Goal: Transaction & Acquisition: Purchase product/service

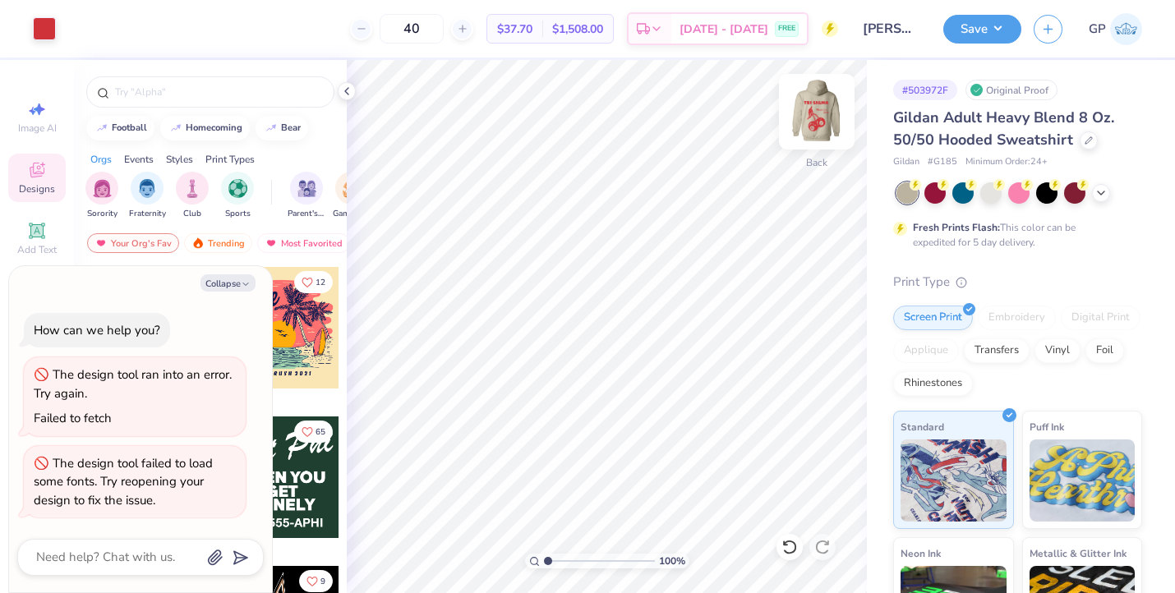
click at [824, 115] on img at bounding box center [817, 112] width 66 height 66
click at [994, 202] on div at bounding box center [991, 191] width 21 height 21
click at [1098, 196] on icon at bounding box center [1101, 191] width 13 height 13
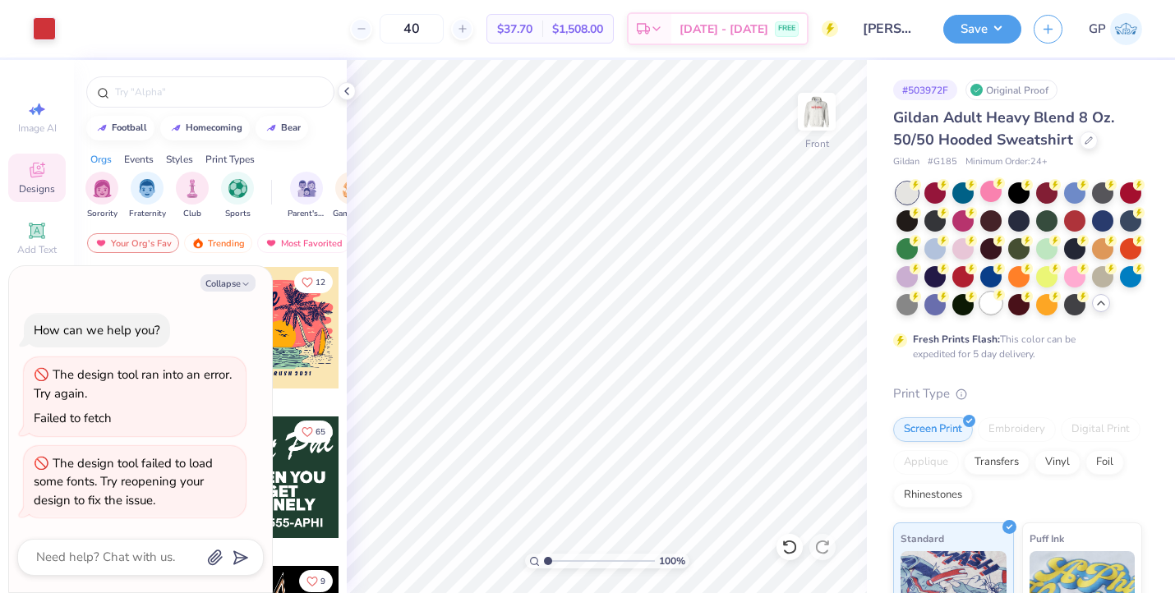
click at [992, 304] on div at bounding box center [991, 303] width 21 height 21
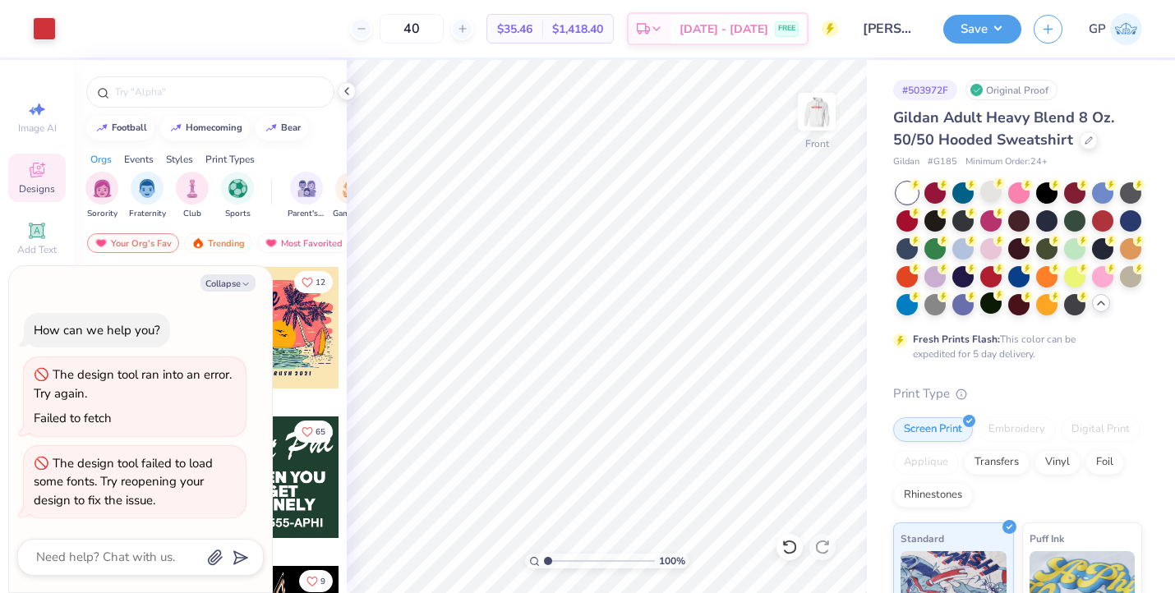
click at [237, 16] on div "40 $35.46 Per Item $1,418.40 Total Est. Delivery [DATE] - [DATE] FREE" at bounding box center [453, 29] width 770 height 58
click at [1134, 284] on div at bounding box center [1130, 275] width 21 height 21
click at [906, 187] on div at bounding box center [907, 192] width 21 height 21
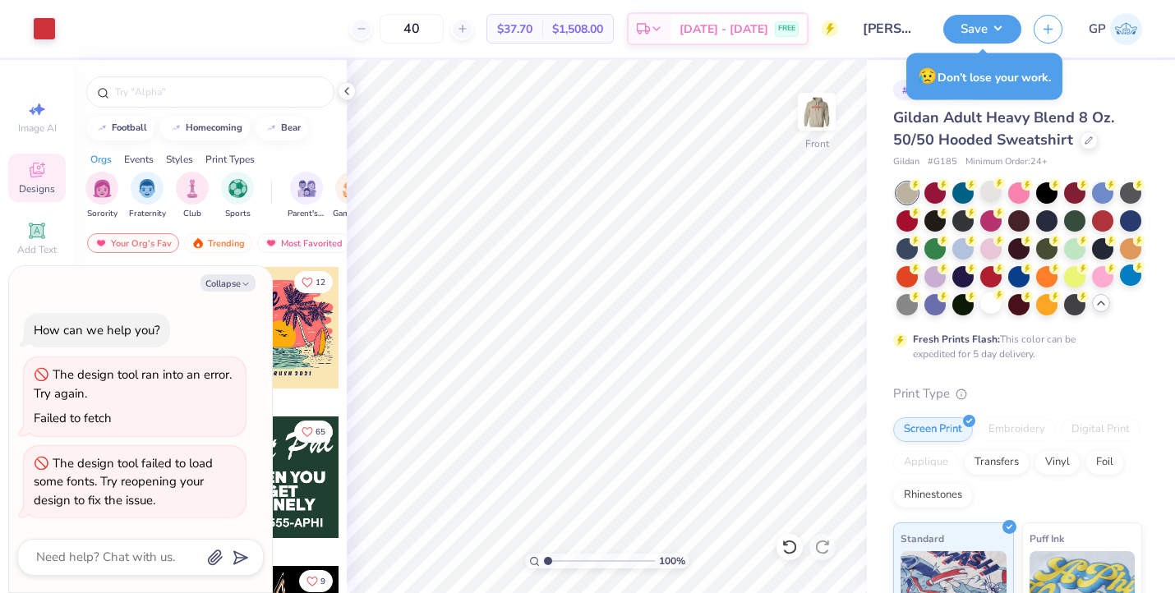
type textarea "x"
